Goal: Task Accomplishment & Management: Manage account settings

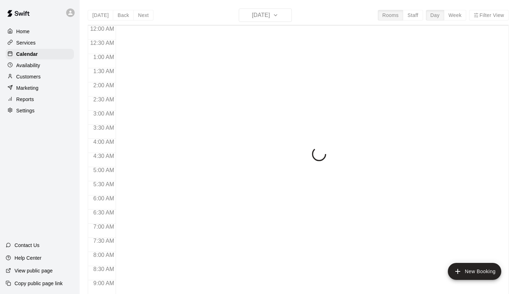
scroll to position [403, 0]
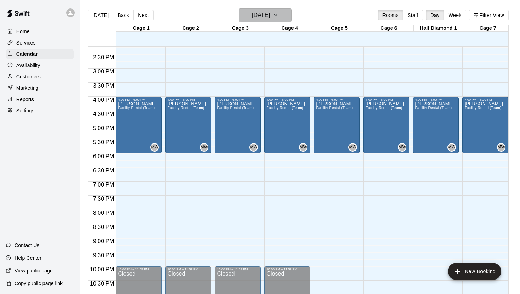
click at [278, 14] on icon "button" at bounding box center [275, 15] width 6 height 8
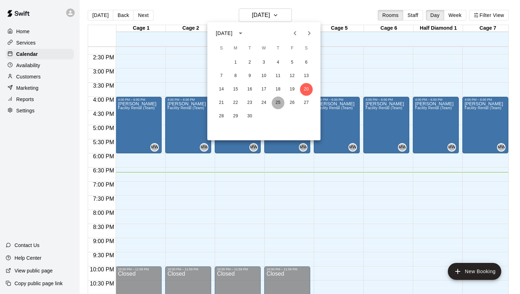
click at [277, 102] on button "25" at bounding box center [277, 102] width 13 height 13
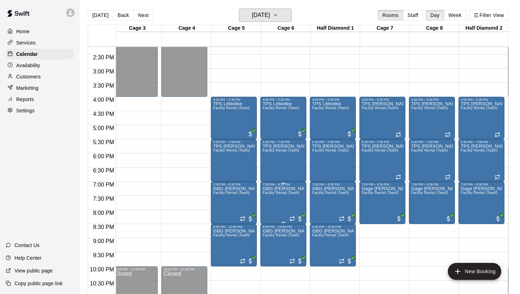
scroll to position [0, 0]
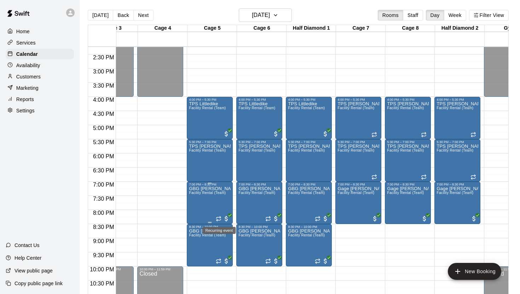
click at [221, 216] on icon "Recurring event" at bounding box center [219, 219] width 6 height 6
click at [222, 258] on icon "delete" at bounding box center [223, 257] width 5 height 6
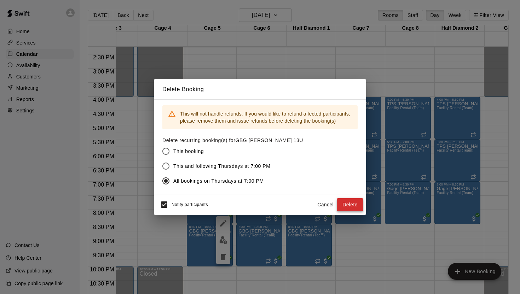
click at [348, 205] on button "Delete" at bounding box center [349, 204] width 27 height 13
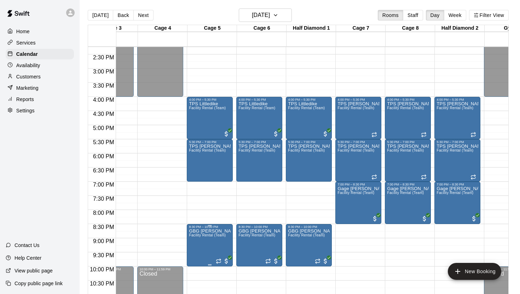
click at [197, 270] on icon "delete" at bounding box center [196, 270] width 5 height 6
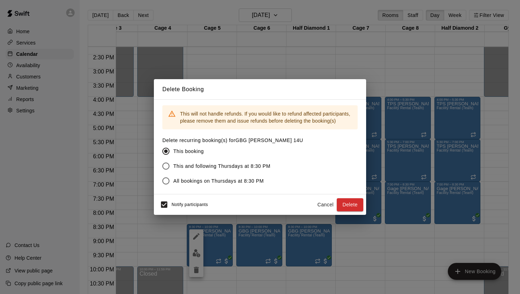
click at [203, 178] on span "All bookings on Thursdays at 8:30 PM" at bounding box center [218, 180] width 90 height 7
click at [352, 204] on button "Delete" at bounding box center [349, 204] width 27 height 13
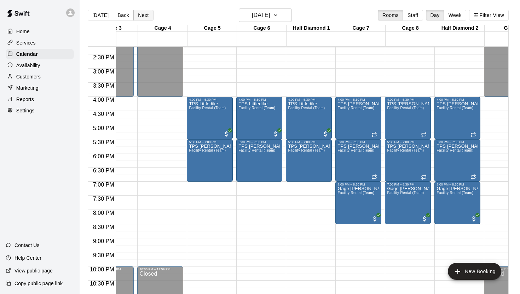
click at [144, 14] on button "Next" at bounding box center [143, 15] width 20 height 11
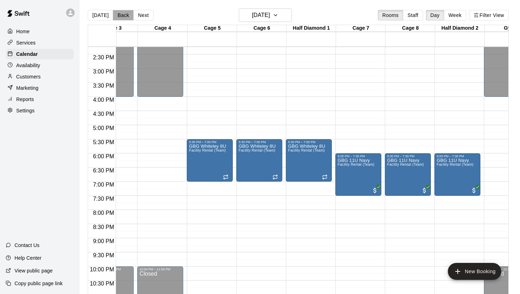
click at [120, 14] on button "Back" at bounding box center [123, 15] width 21 height 11
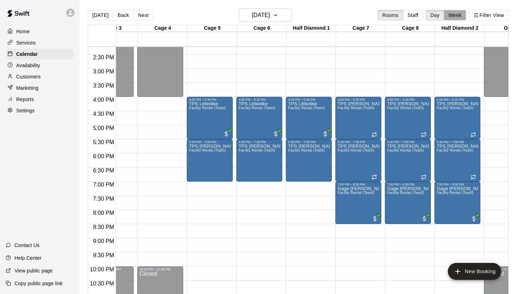
click at [457, 16] on button "Week" at bounding box center [455, 15] width 22 height 11
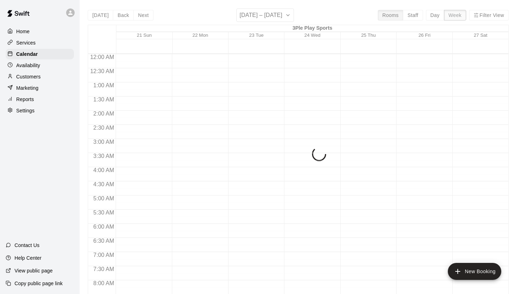
scroll to position [431, 0]
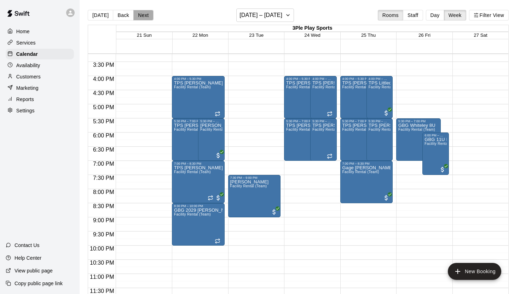
click at [139, 15] on button "Next" at bounding box center [143, 15] width 20 height 11
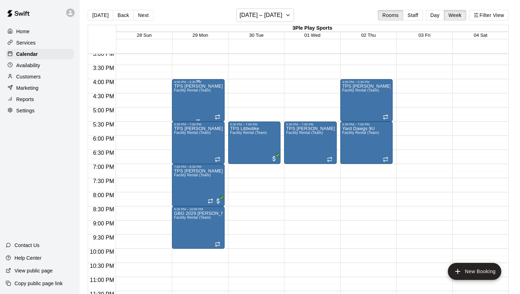
scroll to position [428, 0]
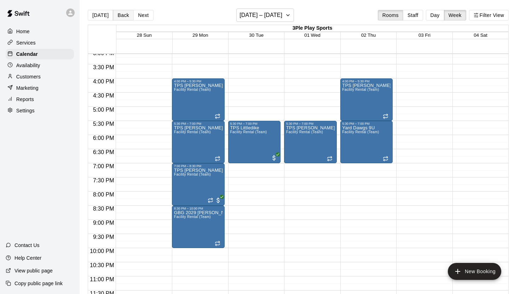
click at [120, 14] on button "Back" at bounding box center [123, 15] width 21 height 11
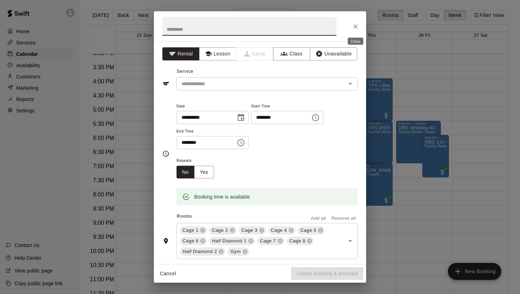
click at [355, 25] on icon "Close" at bounding box center [355, 26] width 7 height 7
